Goal: Use online tool/utility: Utilize a website feature to perform a specific function

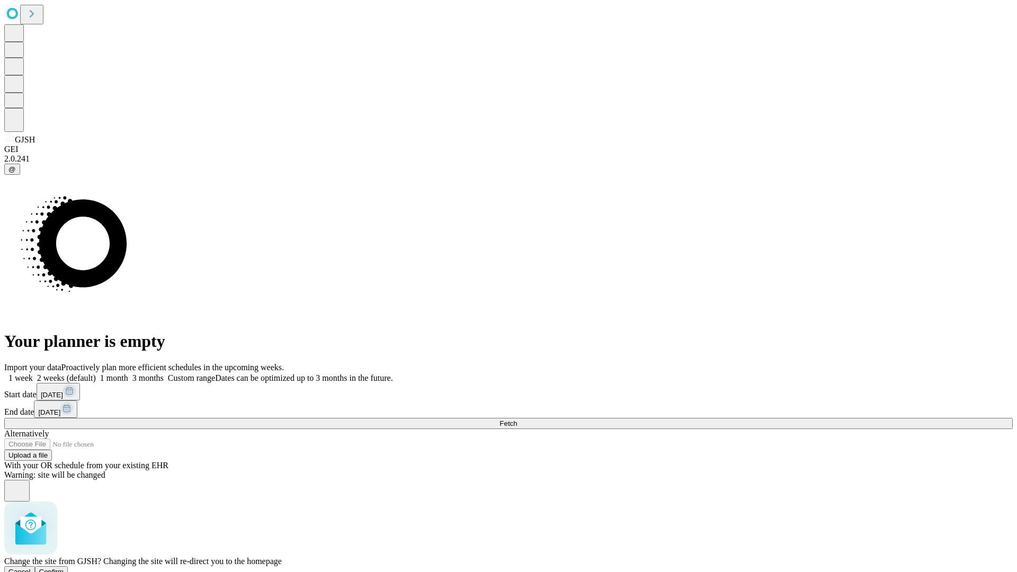
click at [64, 568] on span "Confirm" at bounding box center [51, 572] width 25 height 8
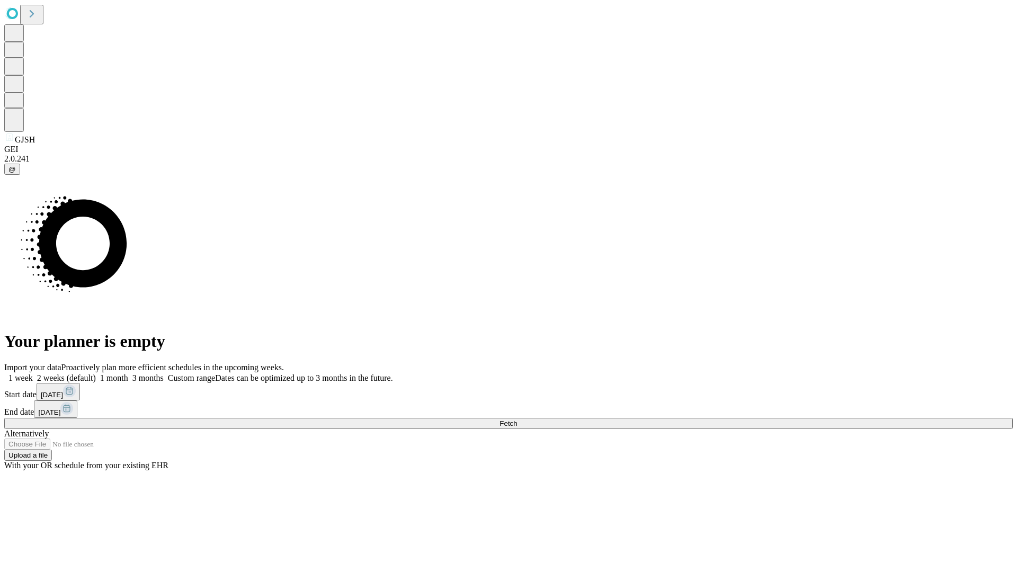
click at [33, 373] on label "1 week" at bounding box center [18, 377] width 29 height 9
click at [517, 419] on span "Fetch" at bounding box center [507, 423] width 17 height 8
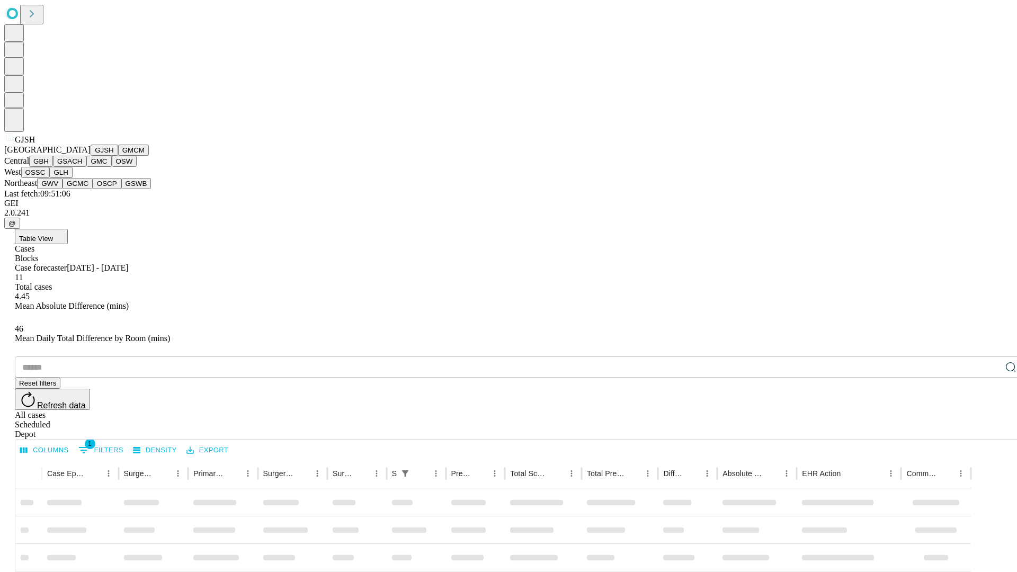
click at [118, 156] on button "GMCM" at bounding box center [133, 150] width 31 height 11
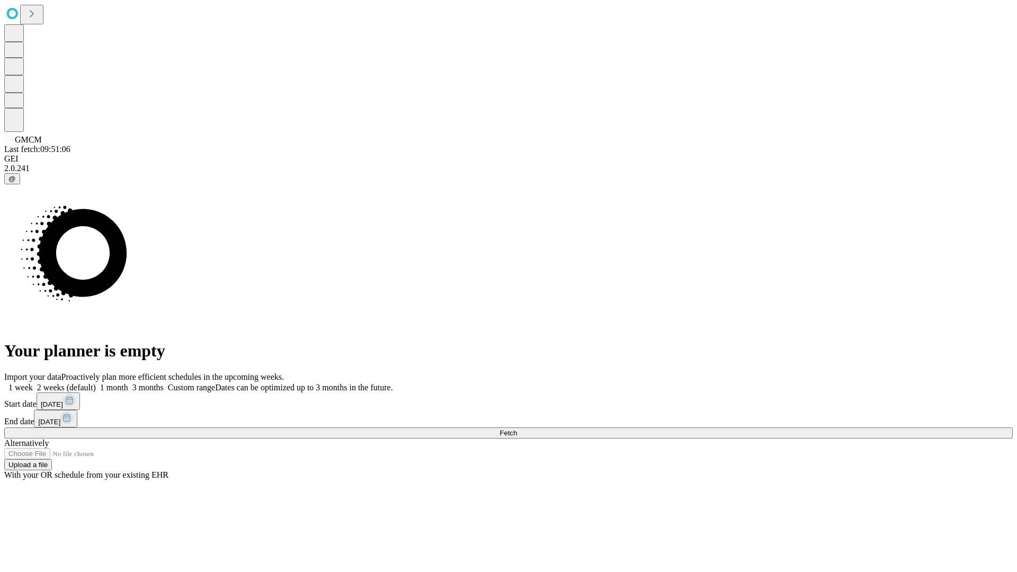
click at [33, 383] on label "1 week" at bounding box center [18, 387] width 29 height 9
click at [517, 429] on span "Fetch" at bounding box center [507, 433] width 17 height 8
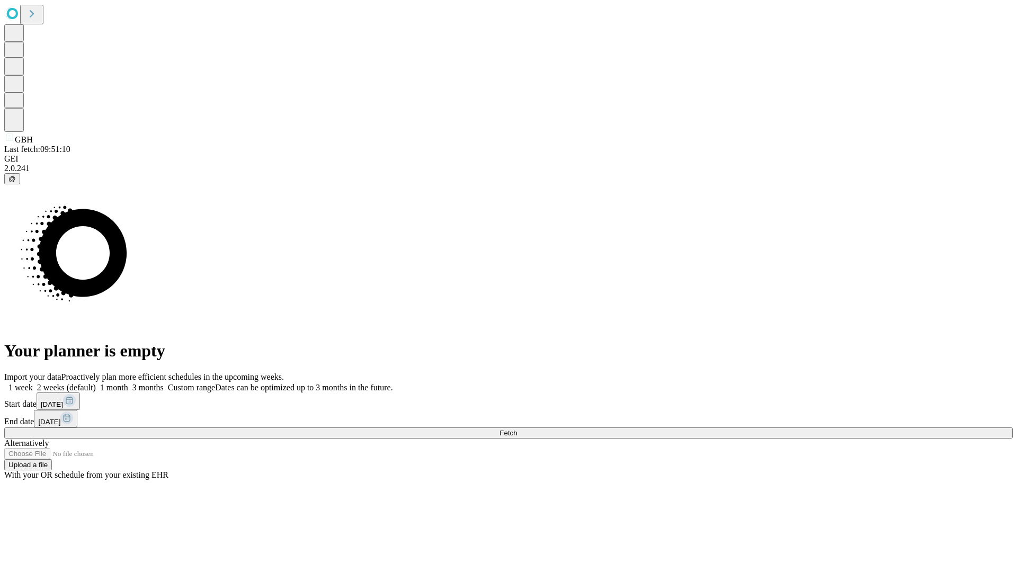
click at [517, 429] on span "Fetch" at bounding box center [507, 433] width 17 height 8
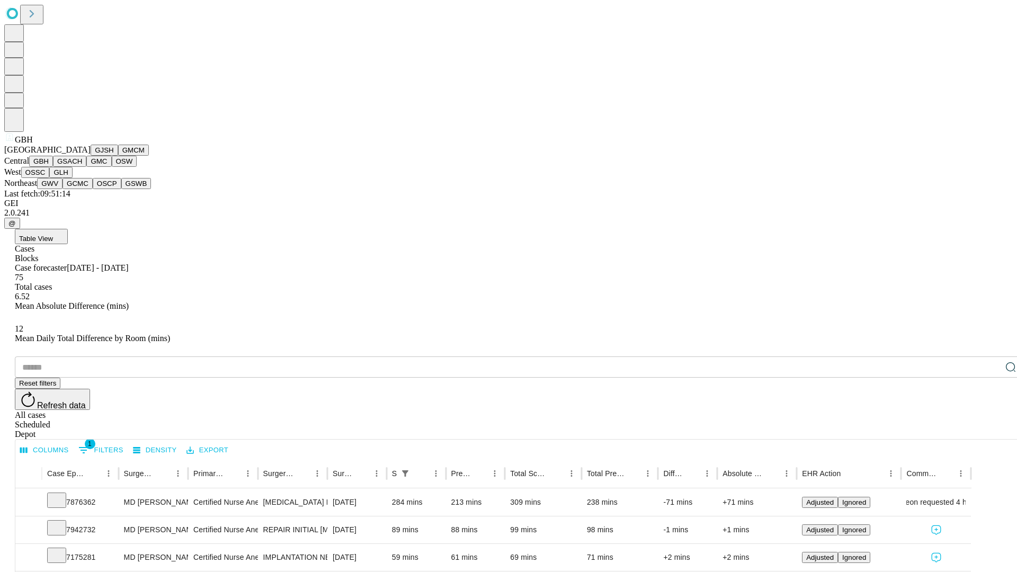
click at [82, 167] on button "GSACH" at bounding box center [69, 161] width 33 height 11
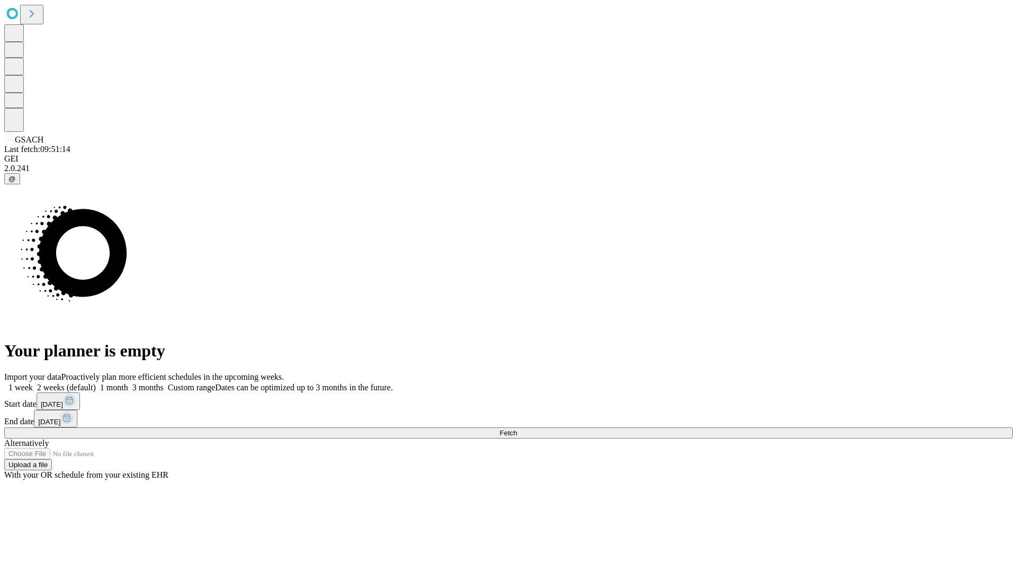
click at [517, 429] on span "Fetch" at bounding box center [507, 433] width 17 height 8
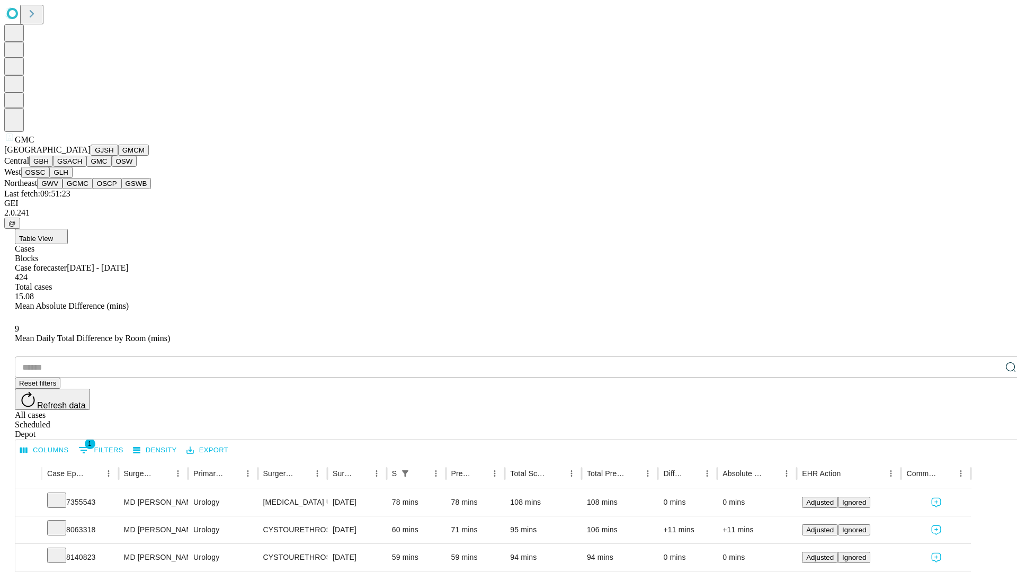
click at [112, 167] on button "OSW" at bounding box center [124, 161] width 25 height 11
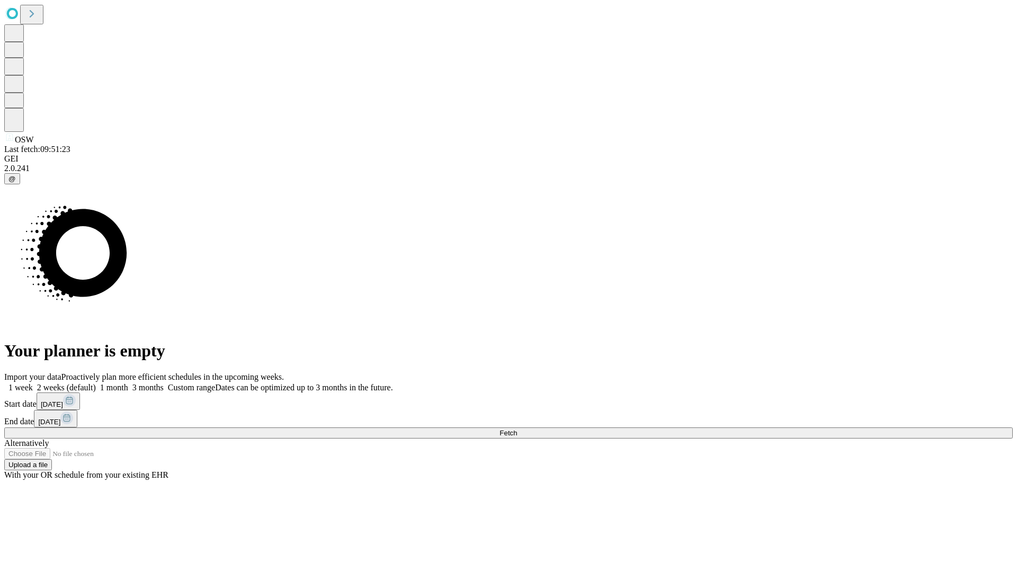
click at [33, 383] on label "1 week" at bounding box center [18, 387] width 29 height 9
click at [517, 429] on span "Fetch" at bounding box center [507, 433] width 17 height 8
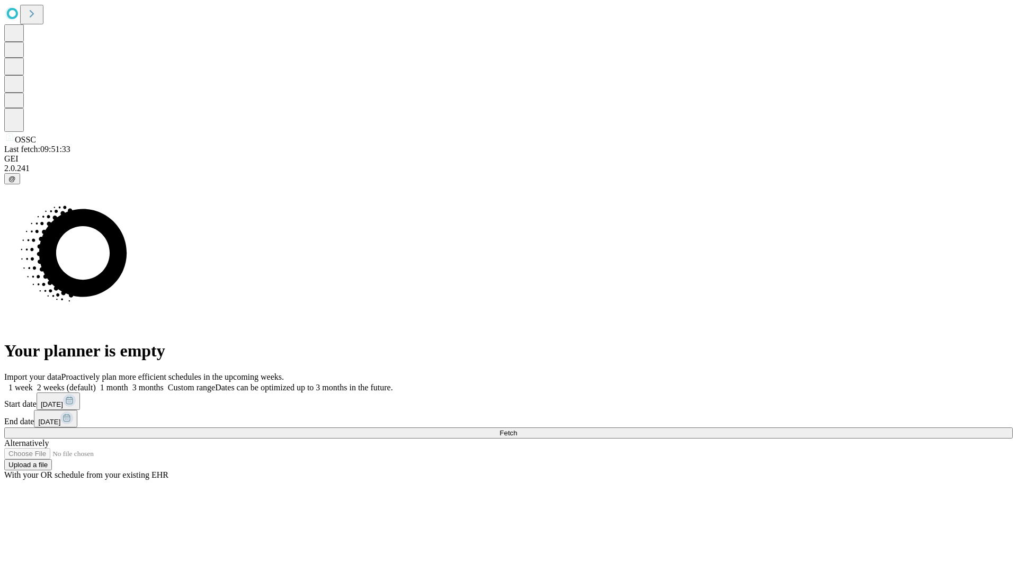
click at [33, 383] on label "1 week" at bounding box center [18, 387] width 29 height 9
click at [517, 429] on span "Fetch" at bounding box center [507, 433] width 17 height 8
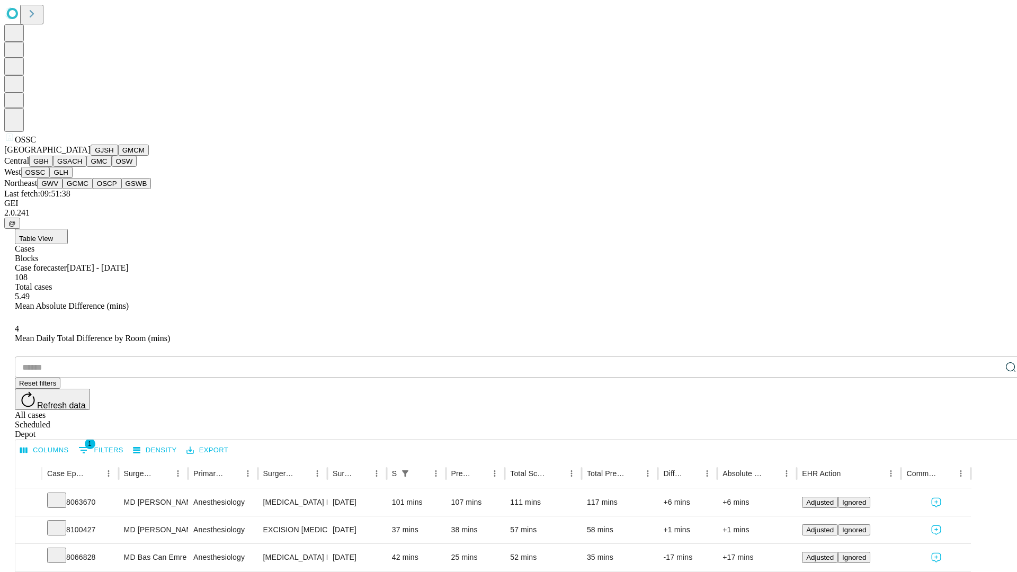
click at [72, 178] on button "GLH" at bounding box center [60, 172] width 23 height 11
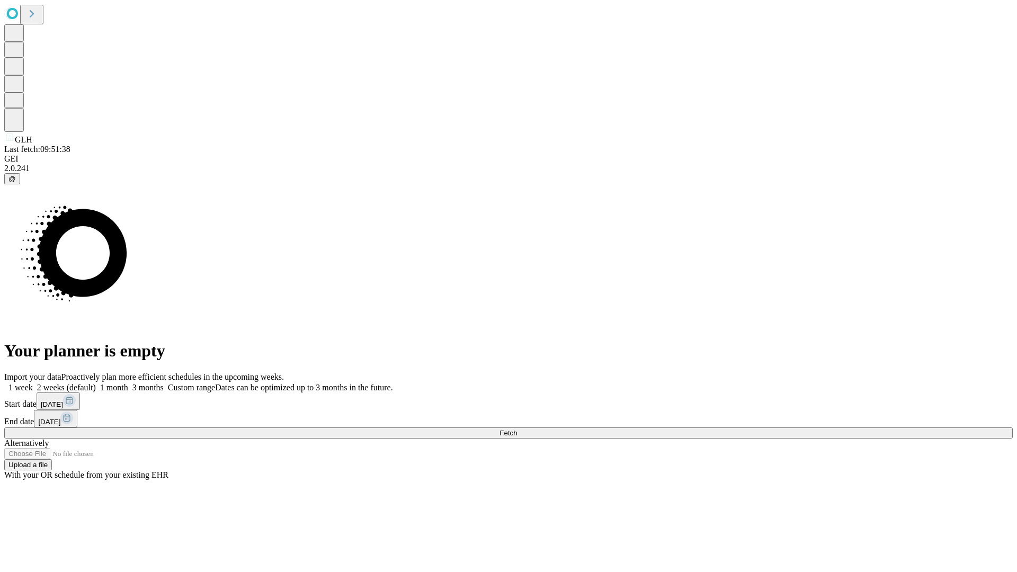
click at [33, 383] on label "1 week" at bounding box center [18, 387] width 29 height 9
click at [517, 429] on span "Fetch" at bounding box center [507, 433] width 17 height 8
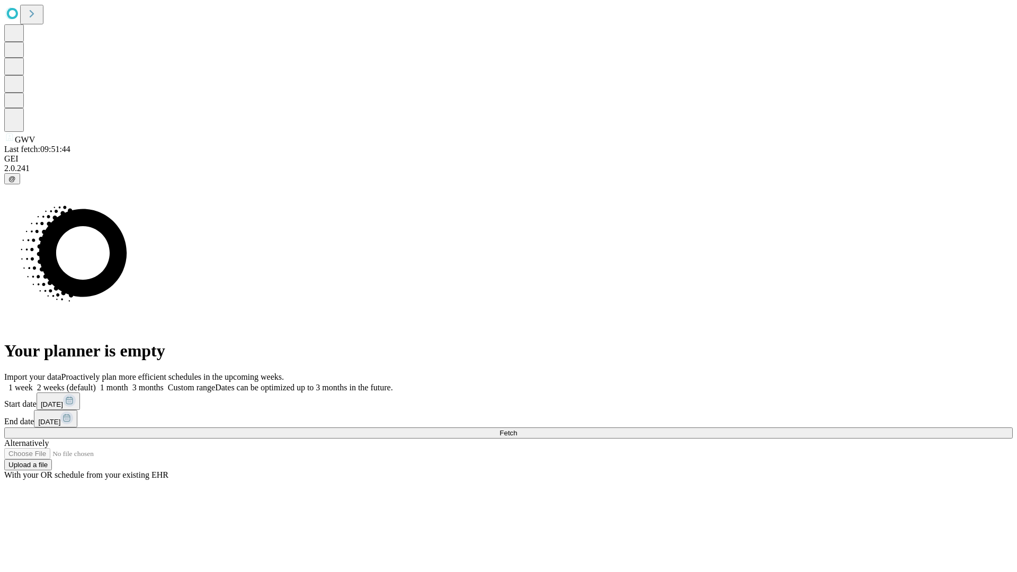
click at [33, 383] on label "1 week" at bounding box center [18, 387] width 29 height 9
click at [517, 429] on span "Fetch" at bounding box center [507, 433] width 17 height 8
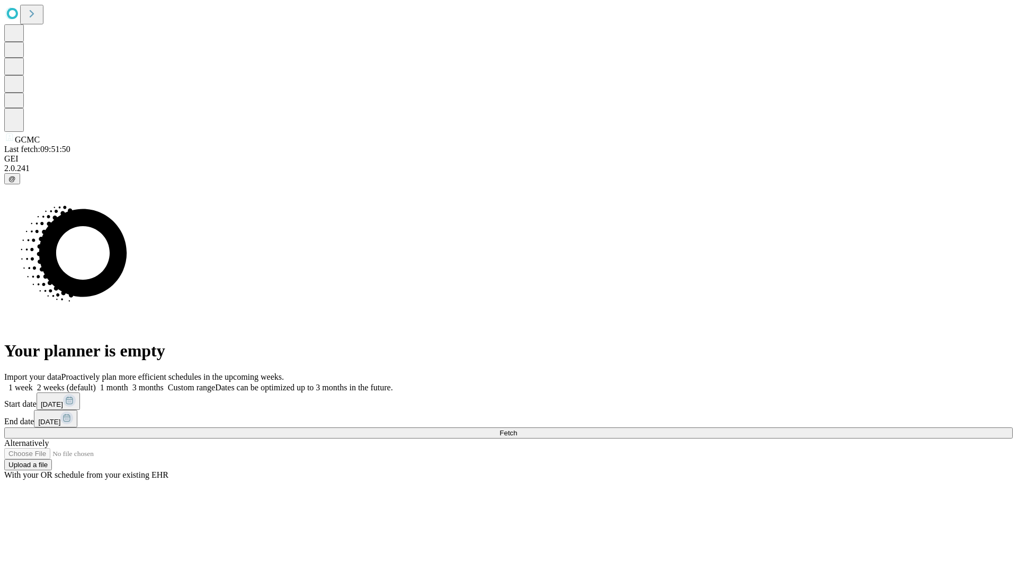
click at [33, 383] on label "1 week" at bounding box center [18, 387] width 29 height 9
click at [517, 429] on span "Fetch" at bounding box center [507, 433] width 17 height 8
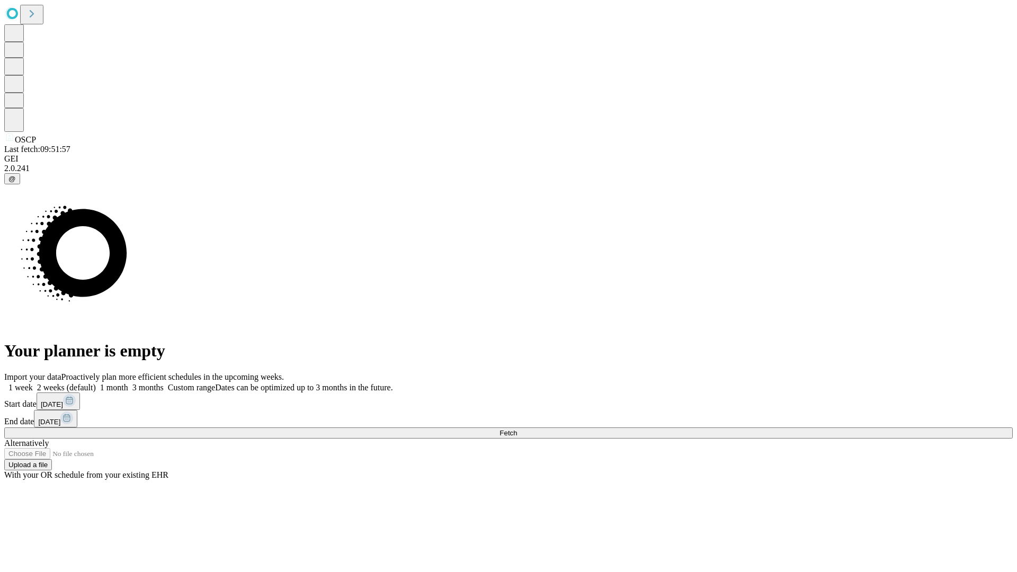
click at [33, 383] on label "1 week" at bounding box center [18, 387] width 29 height 9
click at [517, 429] on span "Fetch" at bounding box center [507, 433] width 17 height 8
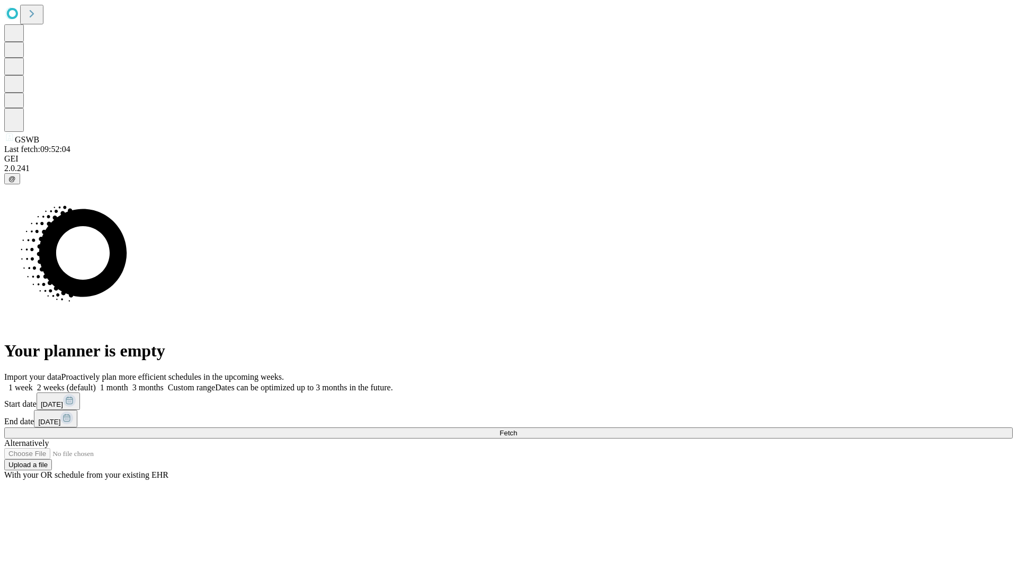
click at [517, 429] on span "Fetch" at bounding box center [507, 433] width 17 height 8
